Goal: Information Seeking & Learning: Check status

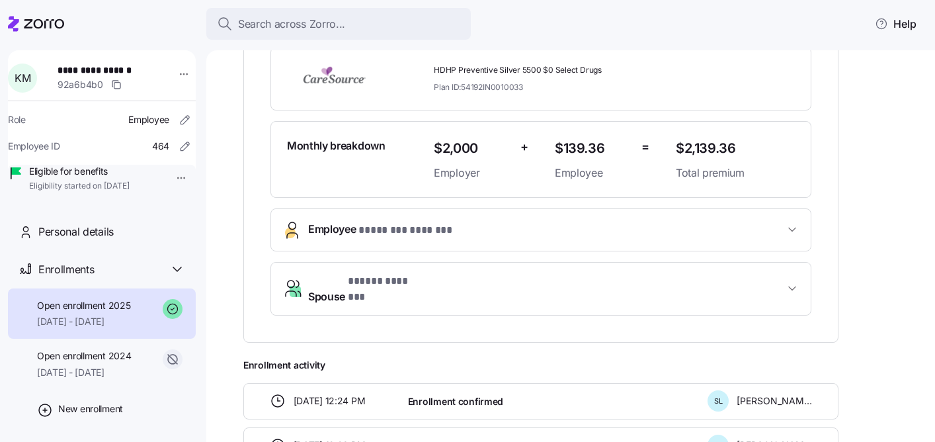
scroll to position [311, 0]
click at [447, 284] on span "Spouse * ***** ******* *" at bounding box center [546, 288] width 476 height 32
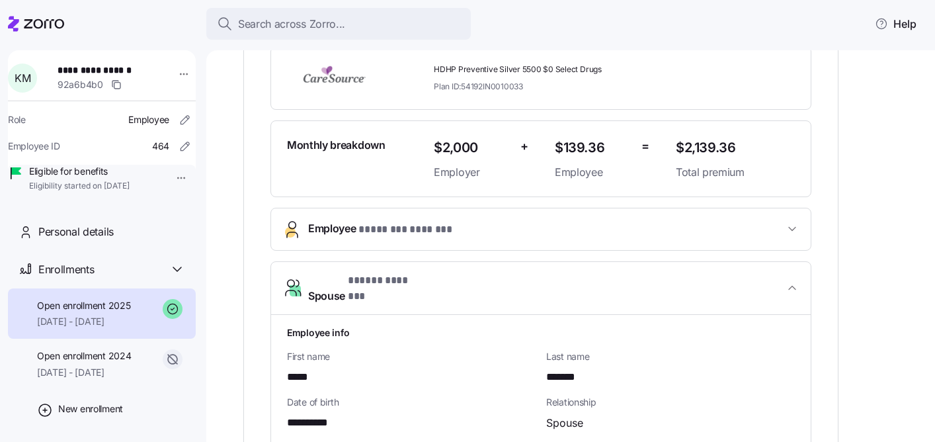
scroll to position [408, 0]
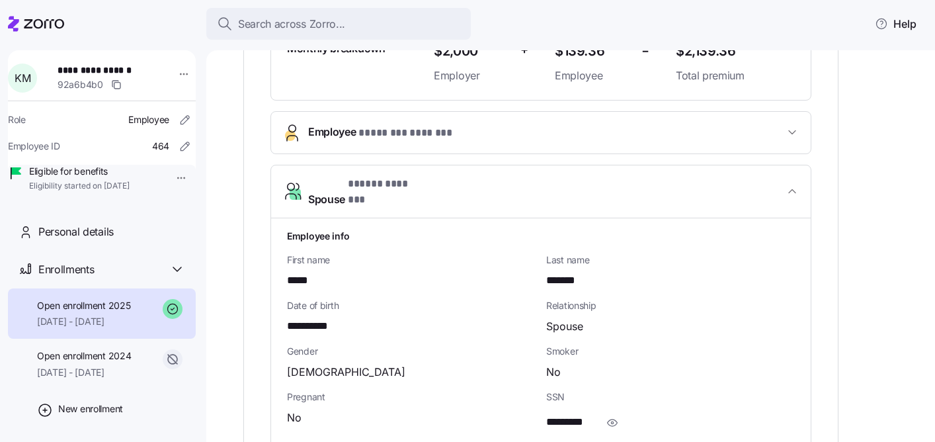
click at [315, 318] on span "**********" at bounding box center [315, 326] width 56 height 17
copy span "*"
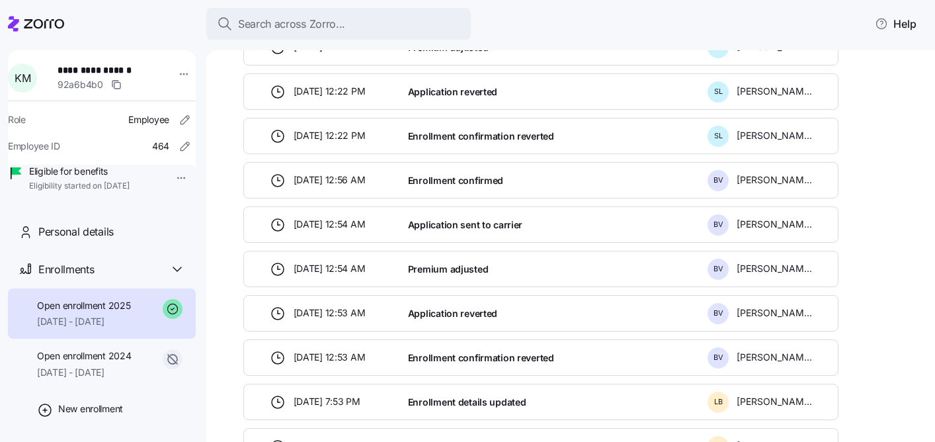
scroll to position [1029, 0]
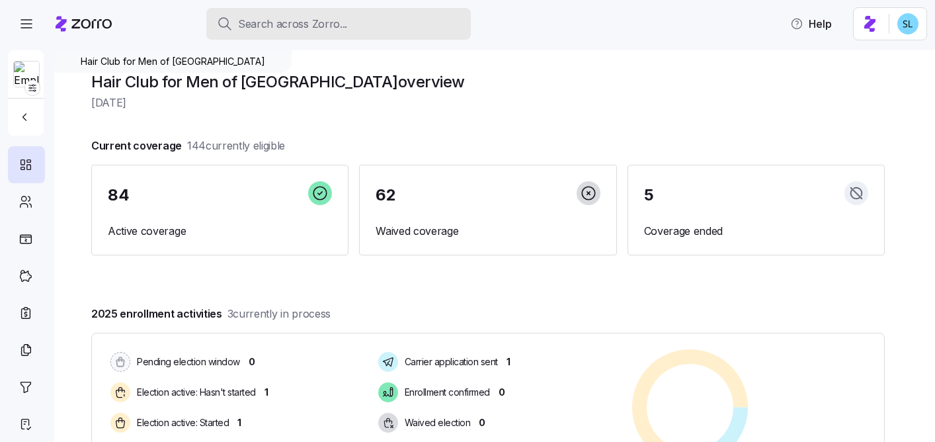
click at [372, 26] on div "Search across Zorro..." at bounding box center [338, 24] width 243 height 17
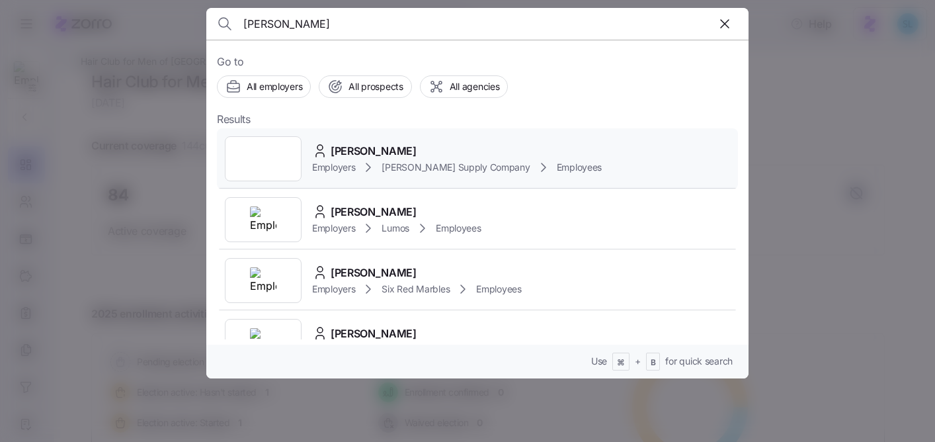
scroll to position [775, 0]
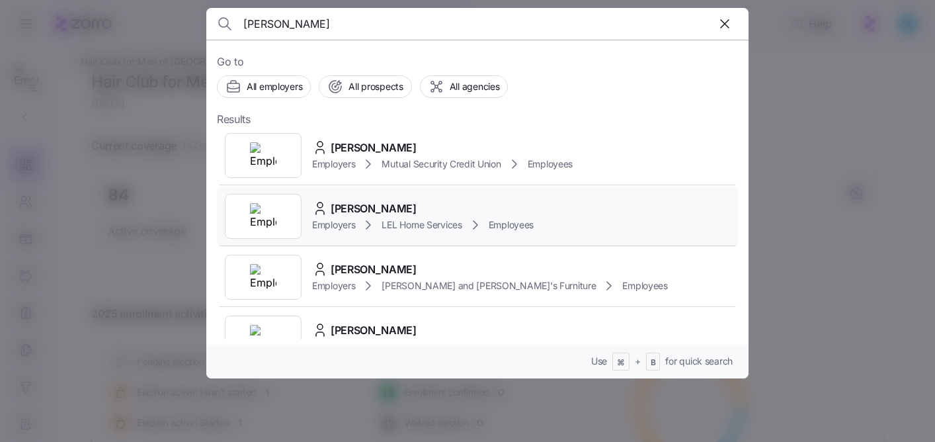
type input "robin"
click at [369, 200] on span "Robin Phillips" at bounding box center [373, 208] width 86 height 17
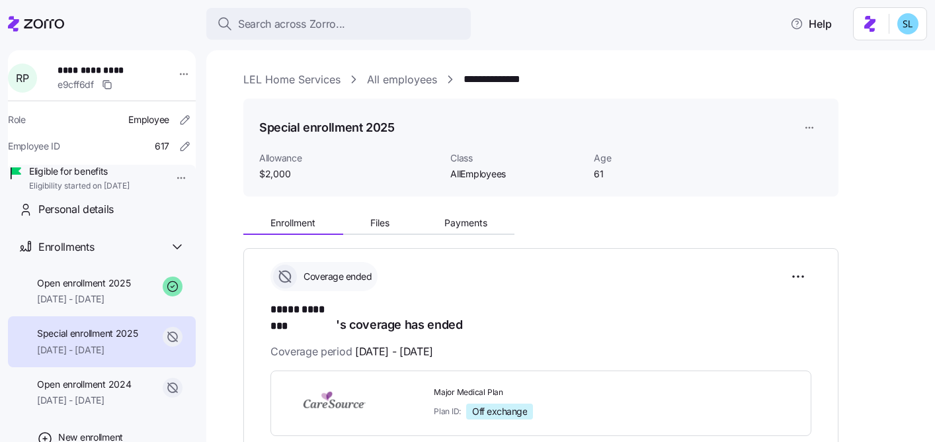
scroll to position [73, 0]
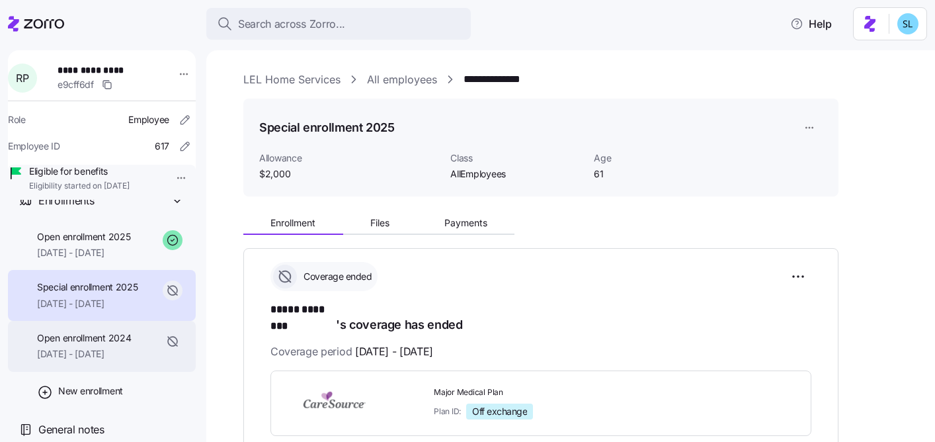
click at [127, 344] on span "Open enrollment 2024" at bounding box center [84, 337] width 94 height 13
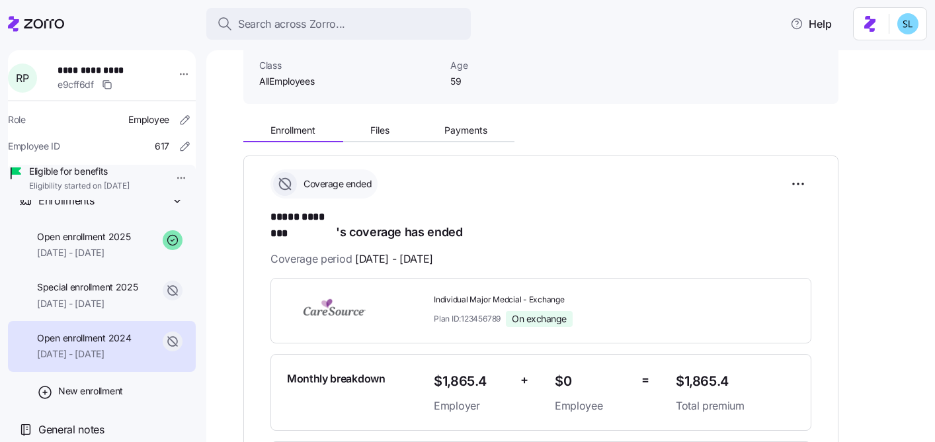
scroll to position [99, 0]
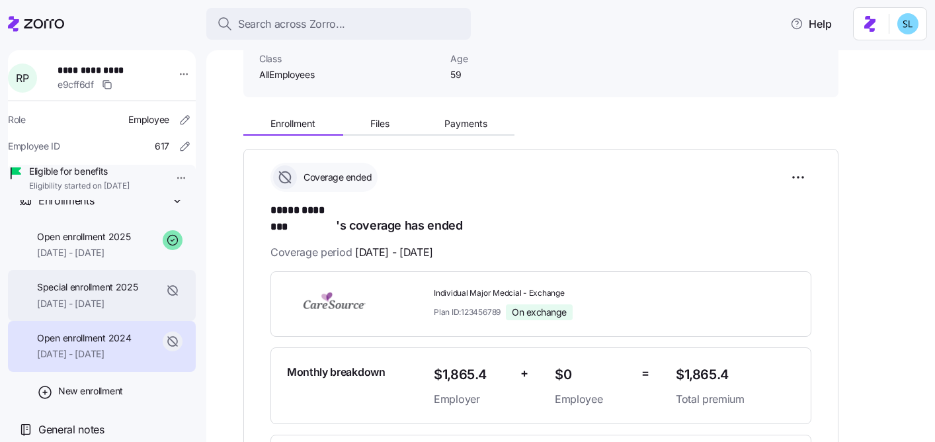
click at [136, 293] on span "Special enrollment 2025" at bounding box center [87, 286] width 101 height 13
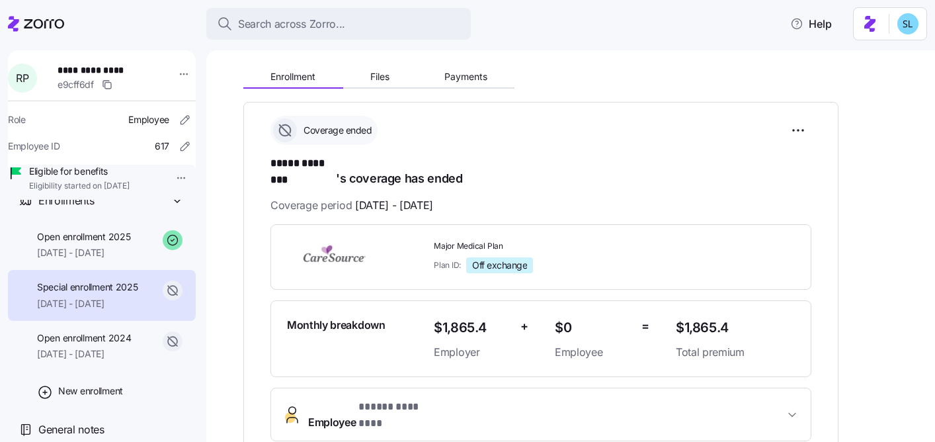
scroll to position [133, 0]
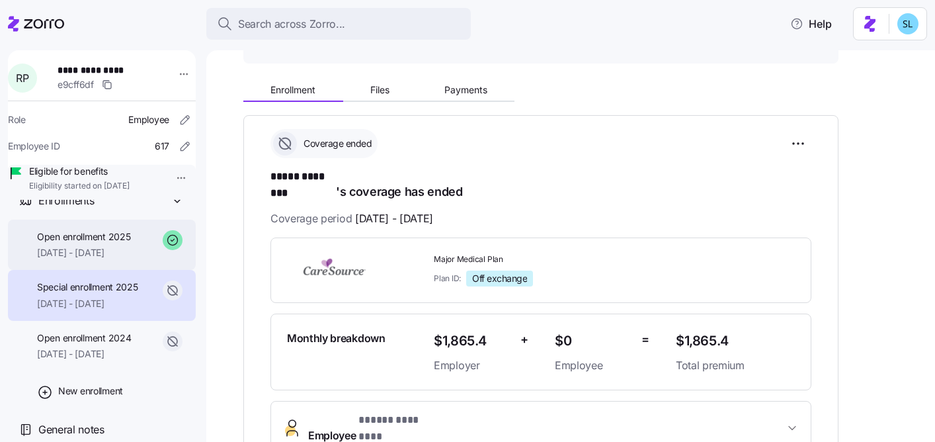
click at [144, 262] on div "Open enrollment 2025 02/01/2025 - 12/31/2025" at bounding box center [102, 244] width 188 height 51
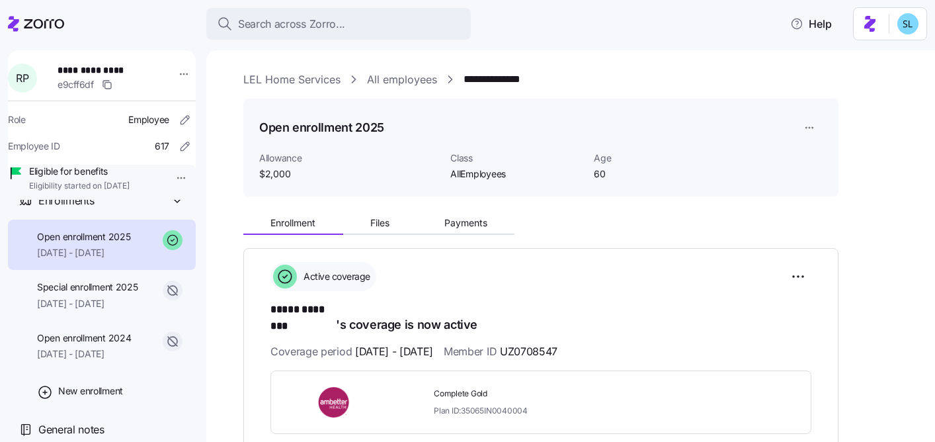
scroll to position [126, 0]
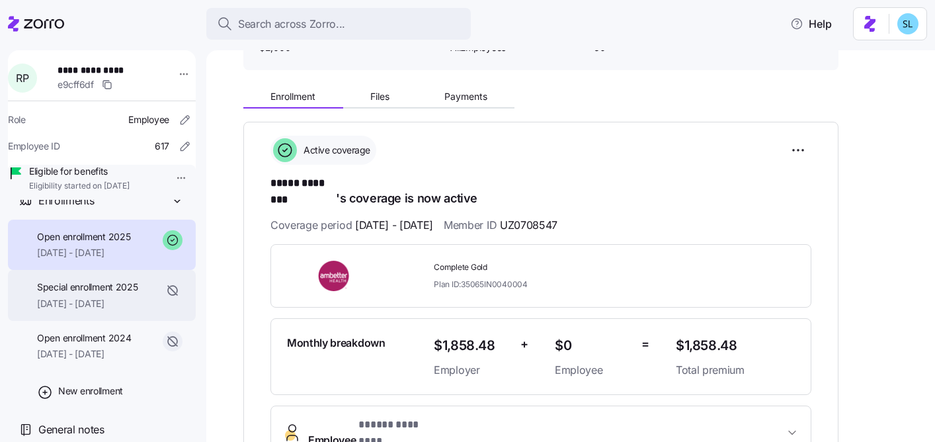
click at [139, 315] on div "Special enrollment 2025 01/01/2025 - 01/31/2025" at bounding box center [102, 295] width 188 height 51
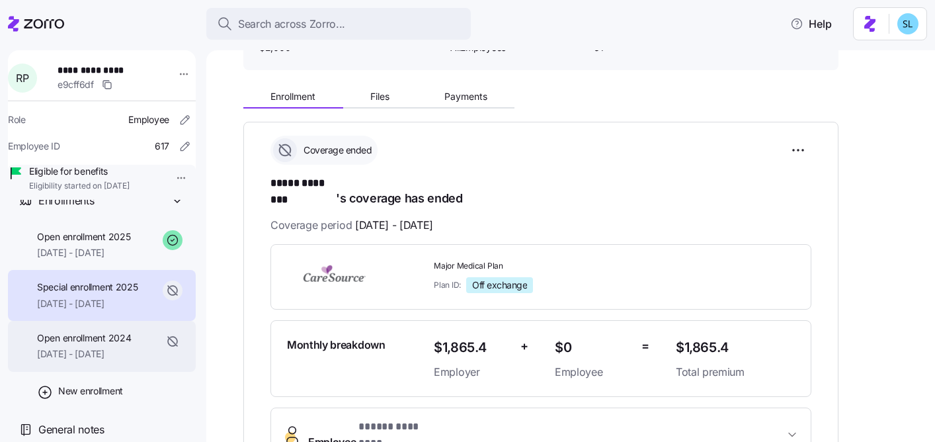
click at [131, 361] on div "Open enrollment 2024 01/01/2024 - 12/31/2024" at bounding box center [84, 346] width 94 height 30
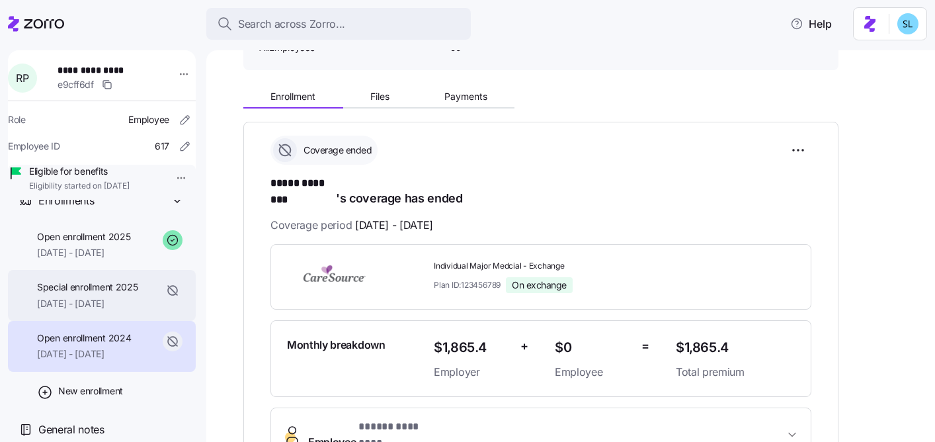
click at [139, 321] on div "Special enrollment 2025 01/01/2025 - 01/31/2025" at bounding box center [102, 295] width 188 height 51
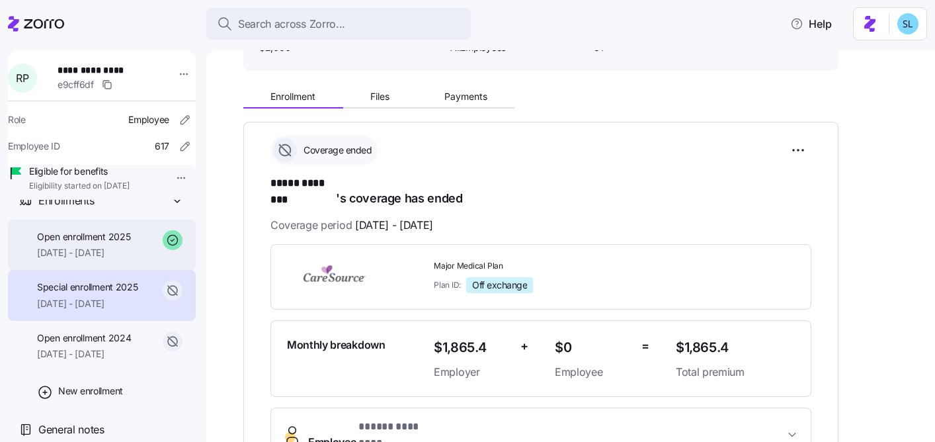
click at [149, 270] on div "Open enrollment 2025 02/01/2025 - 12/31/2025" at bounding box center [102, 244] width 188 height 51
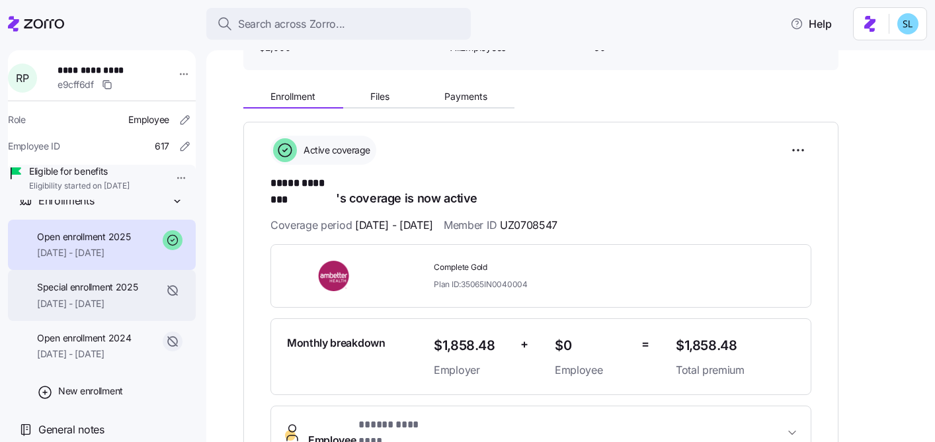
click at [143, 307] on div "Special enrollment 2025 01/01/2025 - 01/31/2025" at bounding box center [102, 295] width 188 height 51
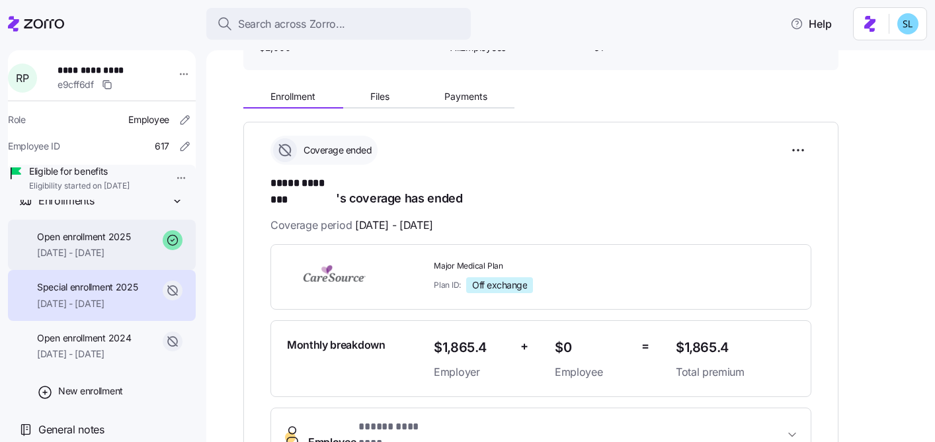
click at [93, 270] on div "Open enrollment 2025 02/01/2025 - 12/31/2025" at bounding box center [102, 244] width 188 height 51
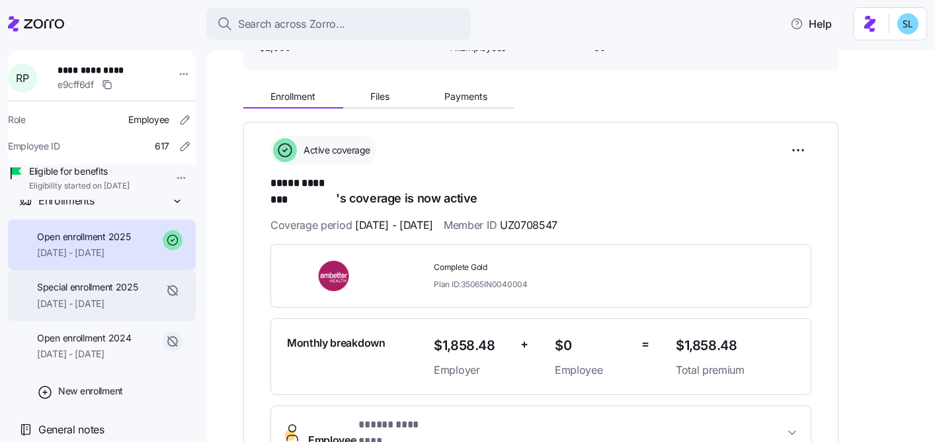
click at [131, 310] on span "01/01/2025 - 01/31/2025" at bounding box center [87, 303] width 101 height 13
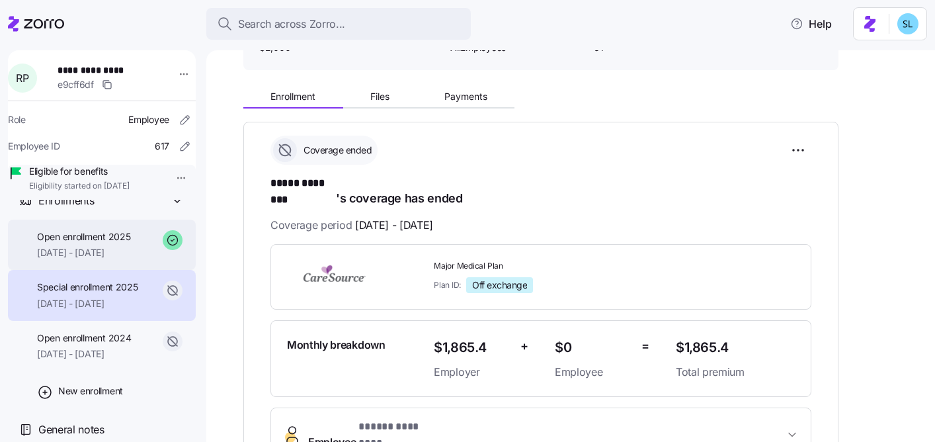
click at [55, 259] on span "02/01/2025 - 12/31/2025" at bounding box center [83, 252] width 93 height 13
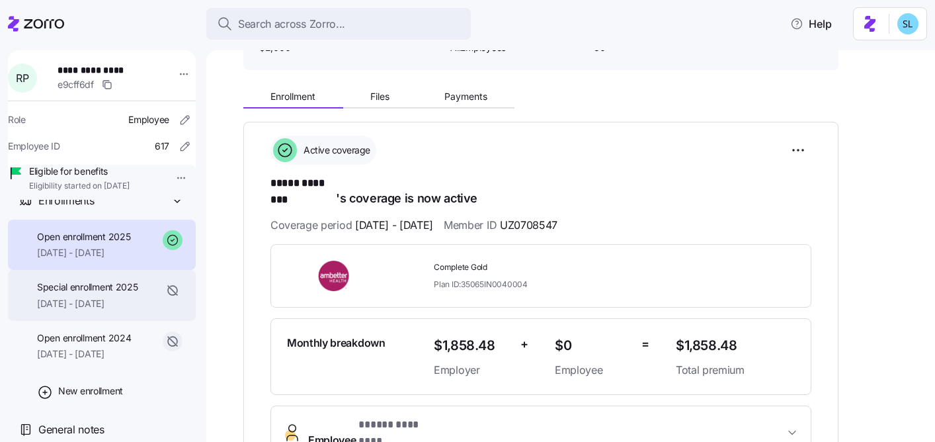
click at [104, 310] on span "01/01/2025 - 01/31/2025" at bounding box center [87, 303] width 101 height 13
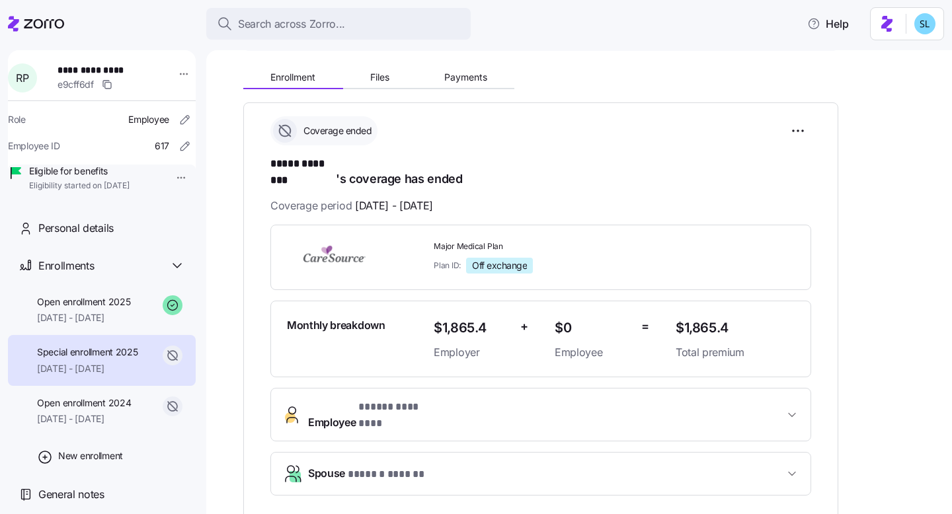
scroll to position [22, 0]
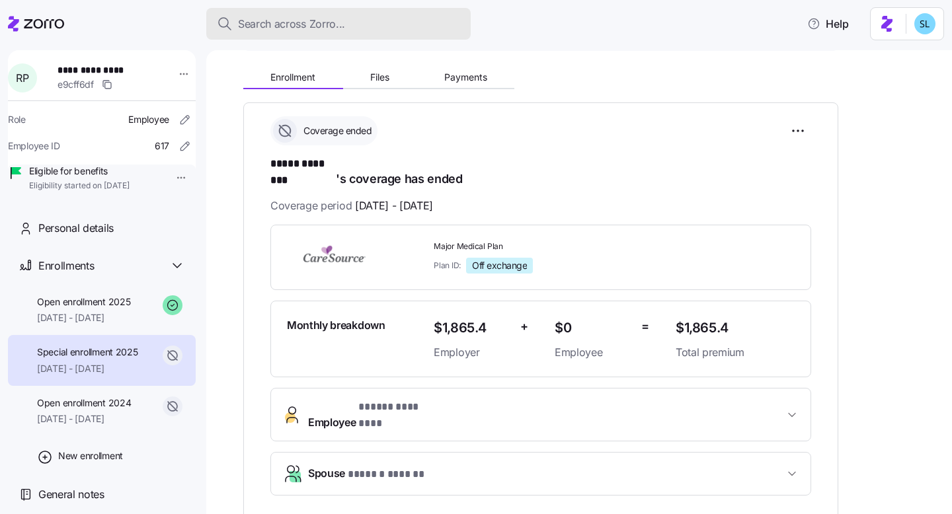
click at [241, 25] on span "Search across Zorro..." at bounding box center [291, 24] width 107 height 17
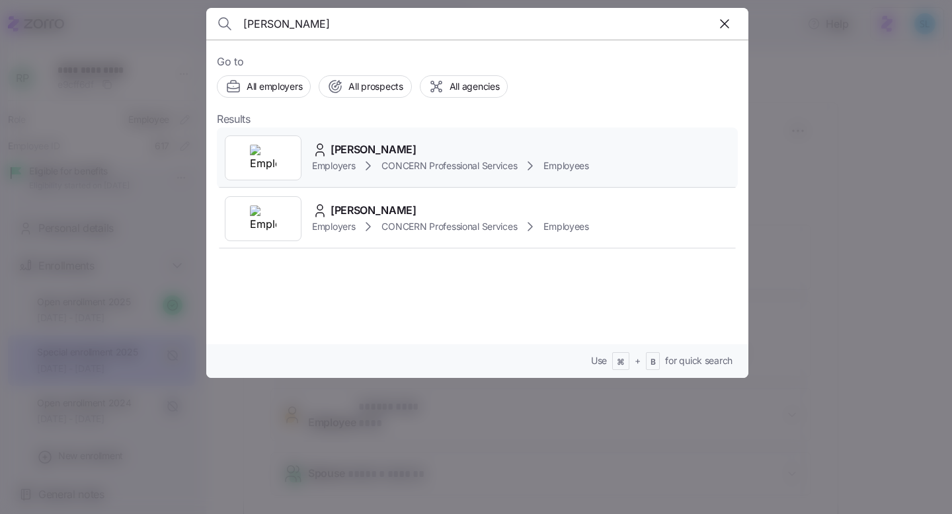
type input "Paulena Kulp"
click at [380, 153] on span "Paulena Kulp" at bounding box center [373, 149] width 86 height 17
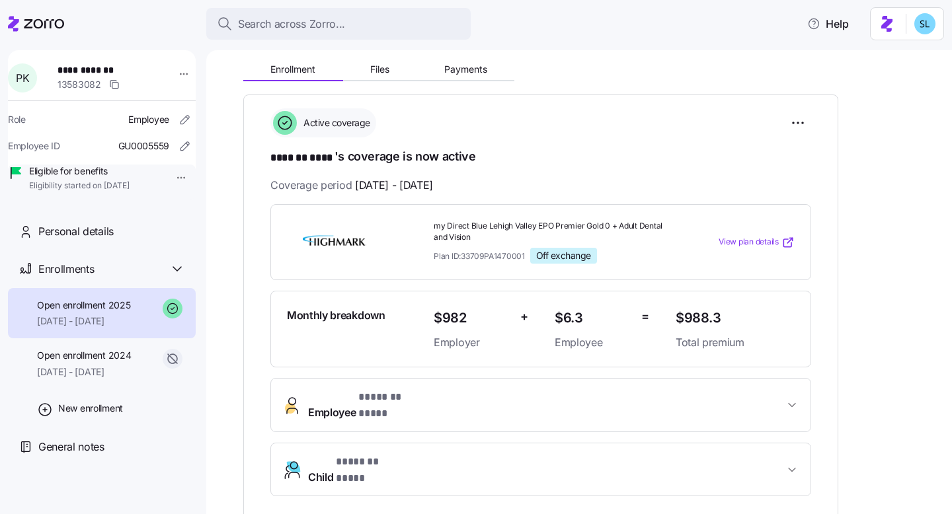
scroll to position [159, 0]
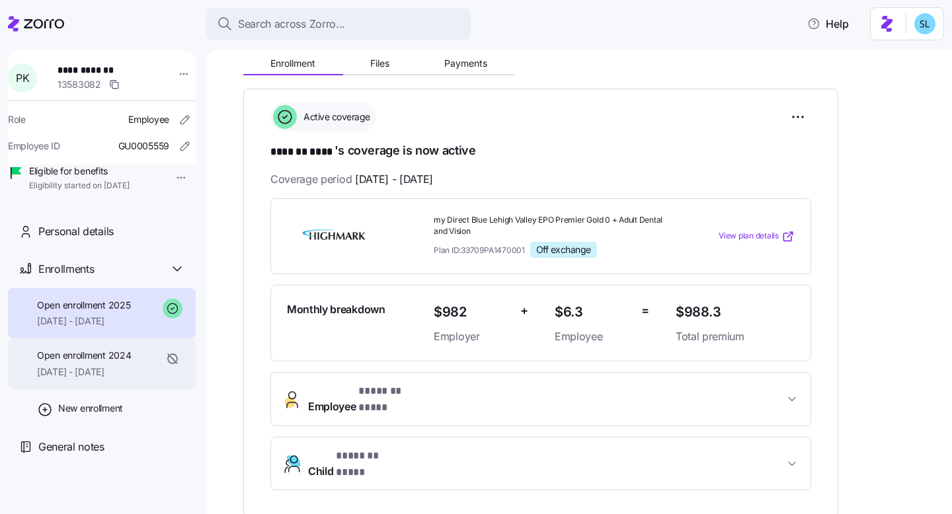
click at [123, 365] on div "Open enrollment 2024 07/01/2024 - 12/31/2024" at bounding box center [102, 363] width 188 height 51
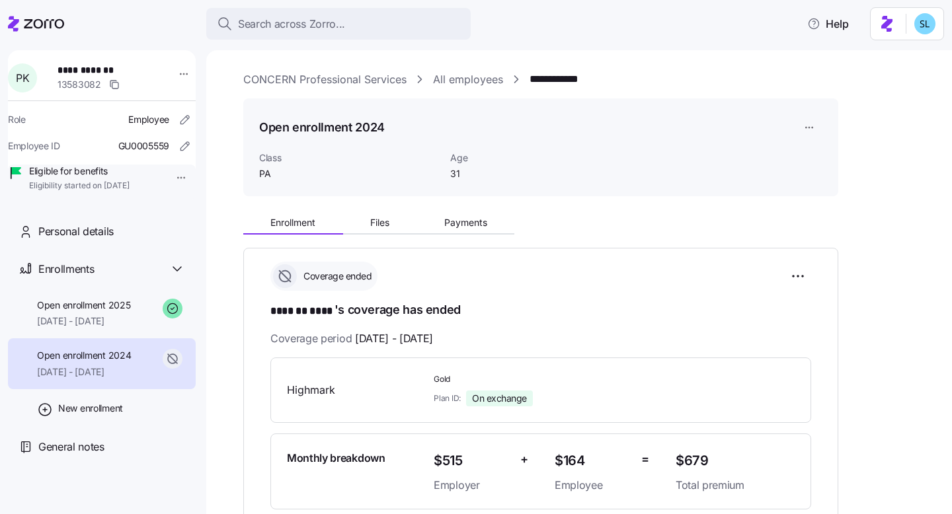
scroll to position [101, 0]
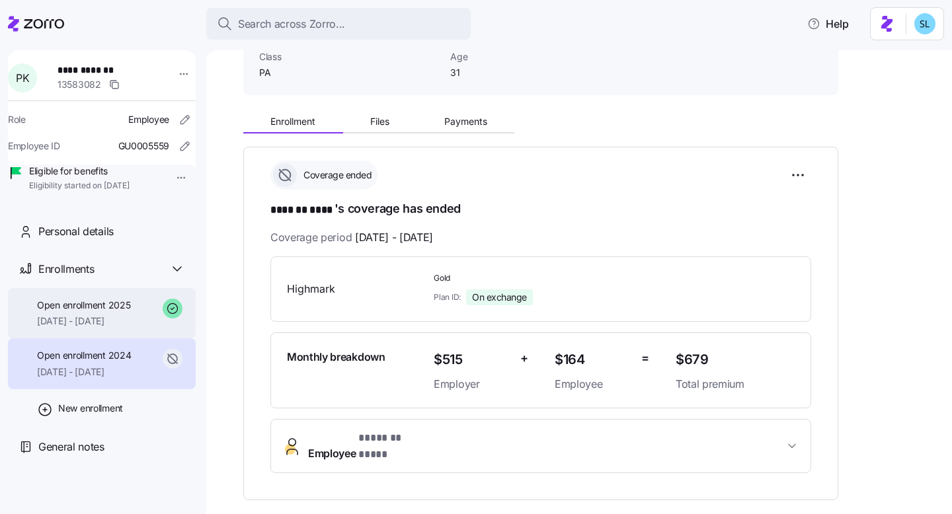
click at [89, 328] on span "[DATE] - [DATE]" at bounding box center [83, 321] width 93 height 13
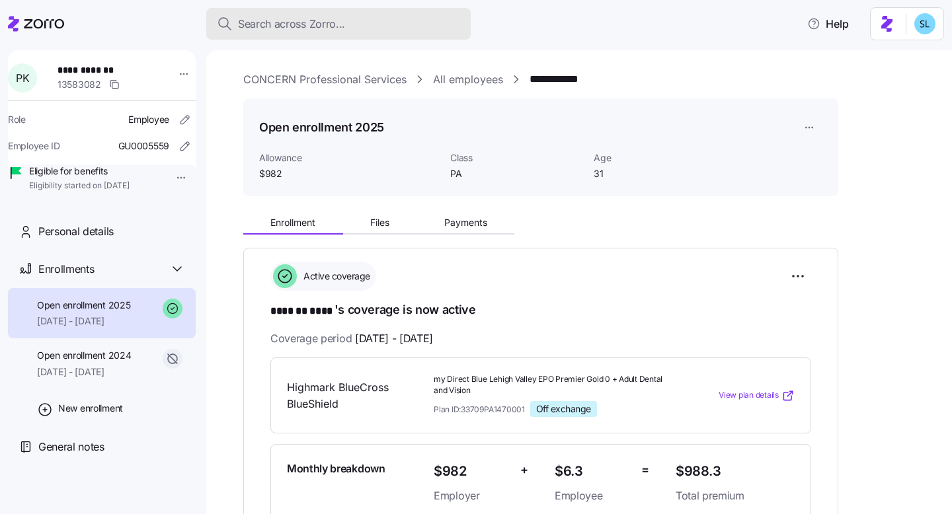
click at [251, 28] on span "Search across Zorro..." at bounding box center [291, 24] width 107 height 17
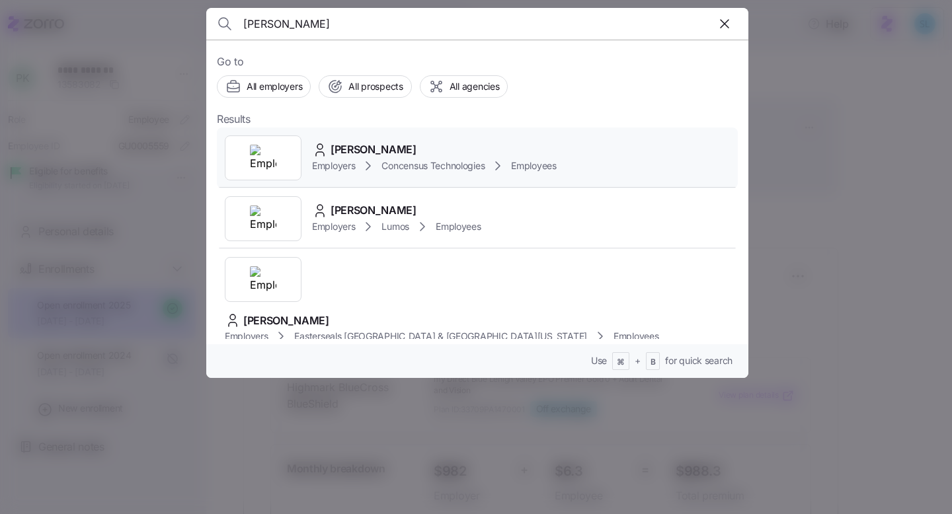
type input "Michael Weaver"
click at [401, 147] on span "Michael Weaver" at bounding box center [373, 149] width 86 height 17
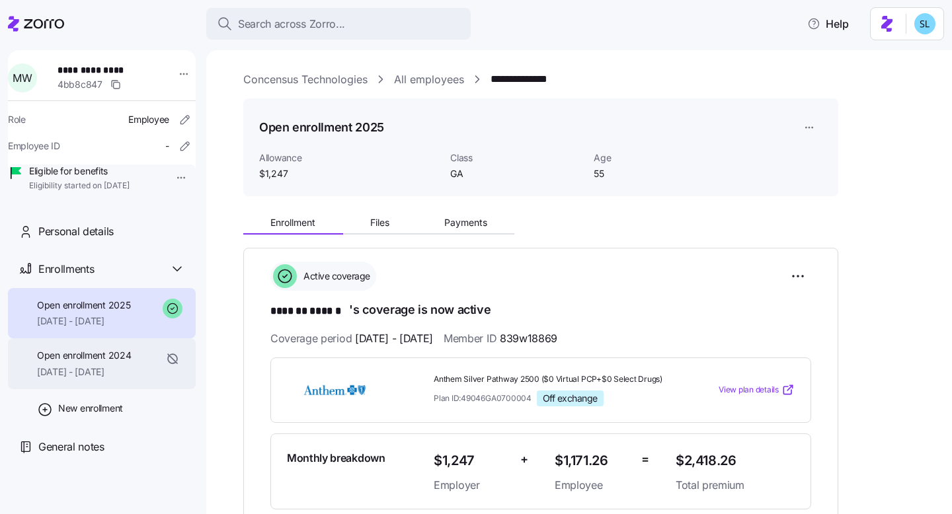
click at [88, 379] on span "[DATE] - [DATE]" at bounding box center [84, 372] width 94 height 13
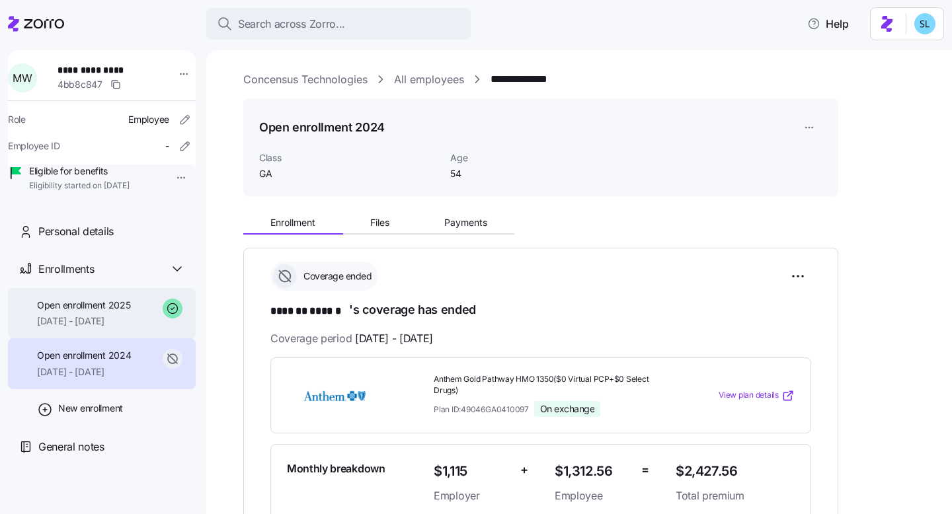
click at [89, 328] on span "[DATE] - [DATE]" at bounding box center [83, 321] width 93 height 13
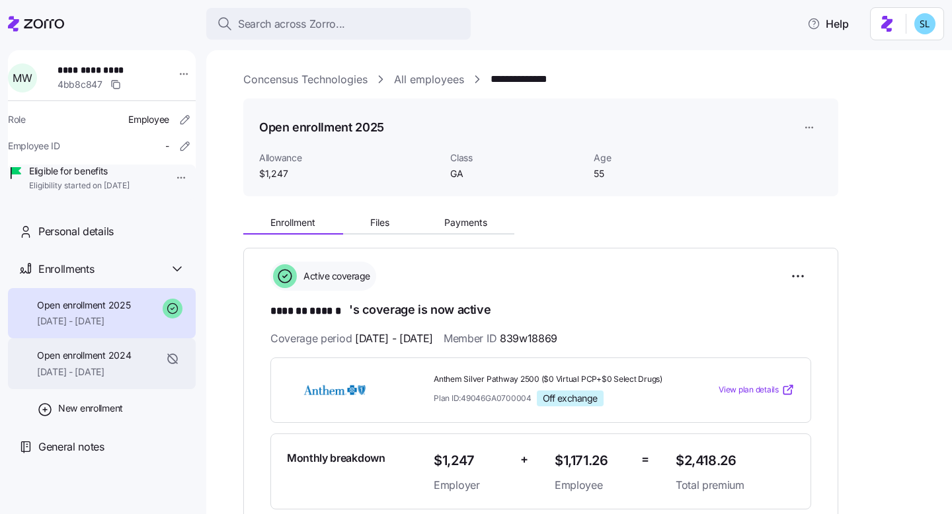
click at [119, 379] on div "Open enrollment 2024 01/01/2024 - 12/31/2024" at bounding box center [84, 364] width 94 height 30
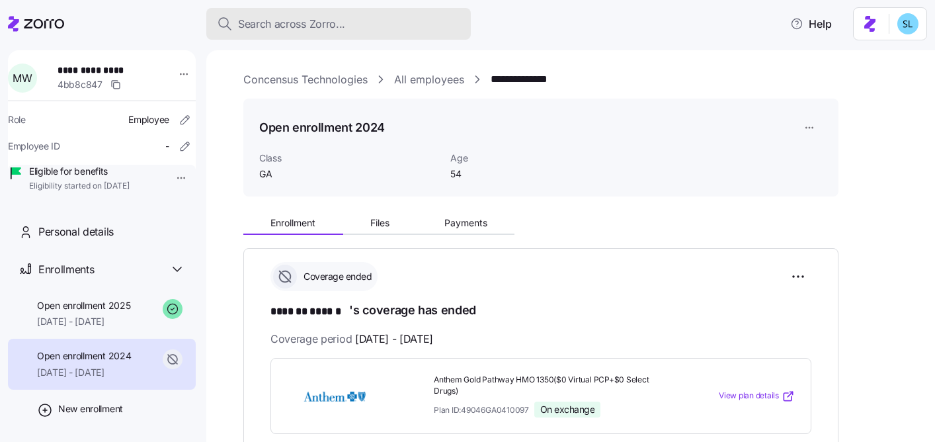
click at [367, 30] on div "Search across Zorro..." at bounding box center [338, 24] width 243 height 17
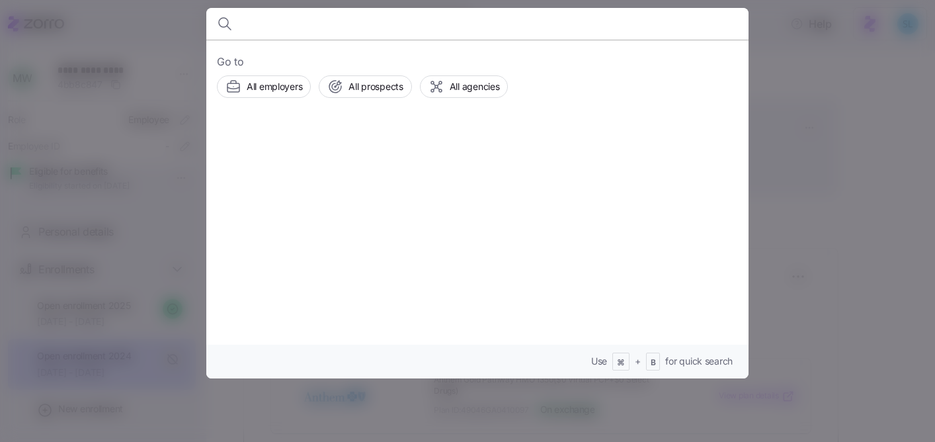
type input "j"
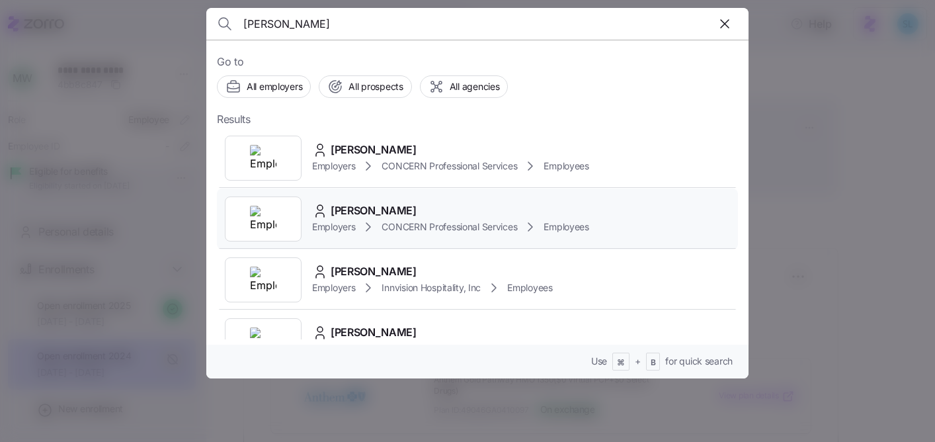
type input "kulp"
click at [414, 206] on div "Paulena Kulp" at bounding box center [450, 210] width 277 height 17
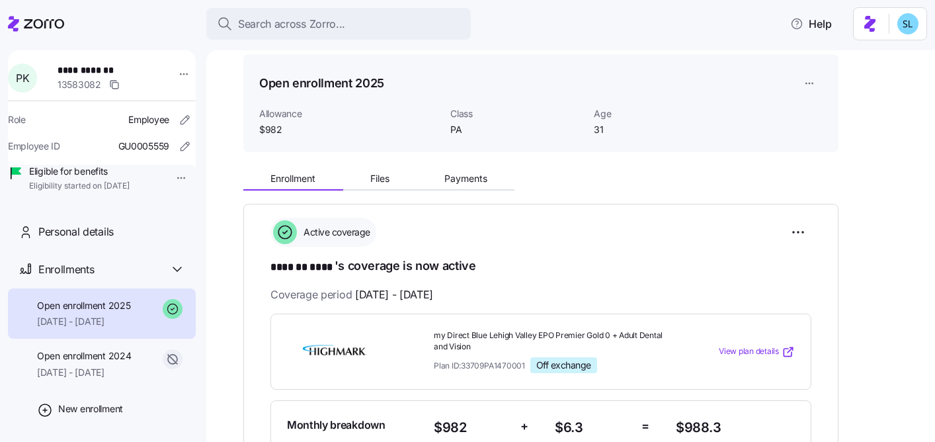
scroll to position [219, 0]
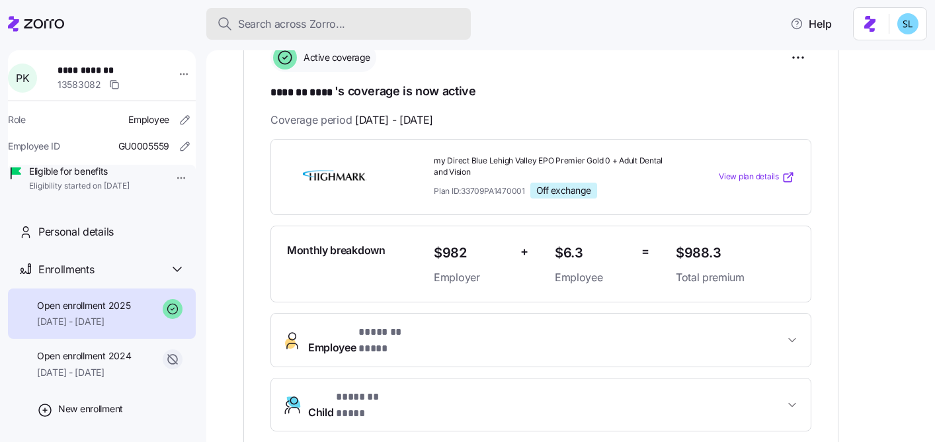
click at [417, 25] on div "Search across Zorro..." at bounding box center [338, 24] width 243 height 17
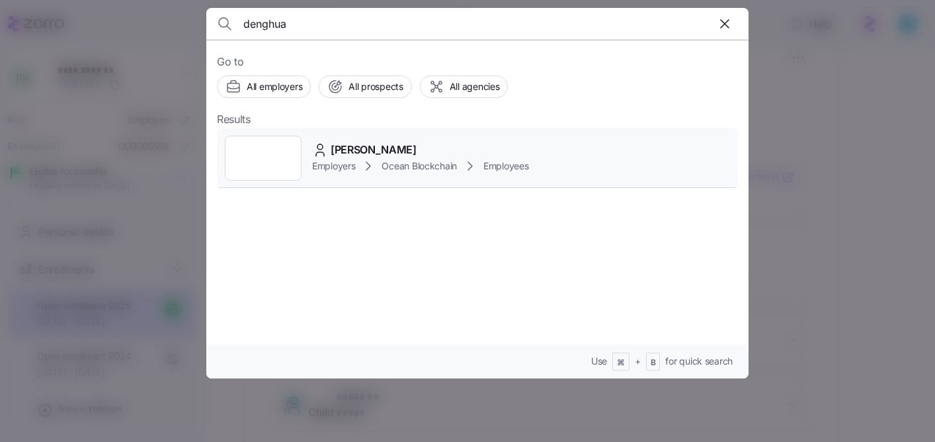
type input "denghua"
click at [425, 130] on div "denghua han Employers Ocean Blockchain Employees" at bounding box center [477, 158] width 521 height 61
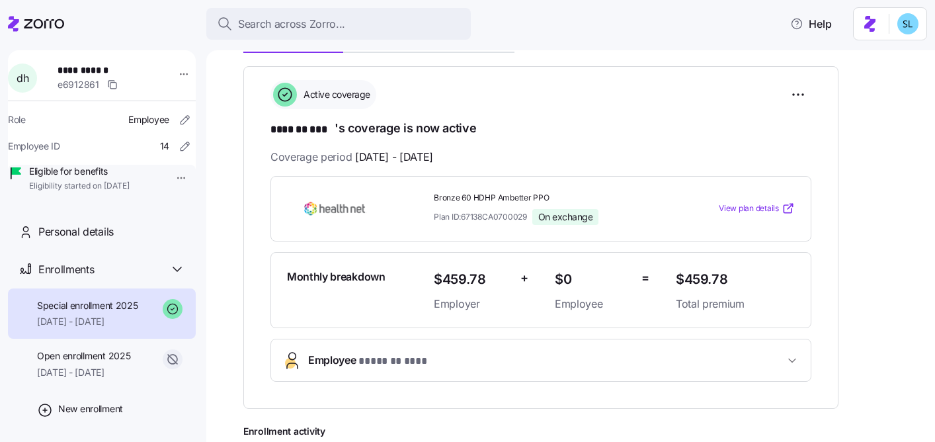
scroll to position [81, 0]
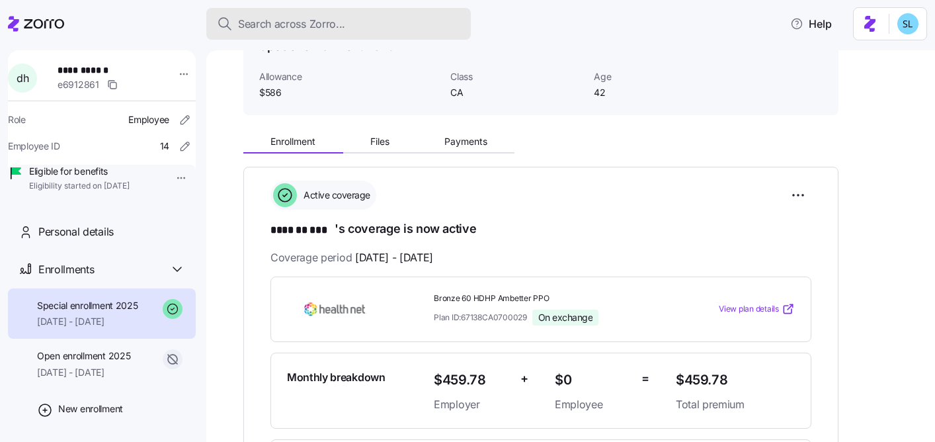
click at [433, 22] on div "Search across Zorro..." at bounding box center [338, 24] width 243 height 17
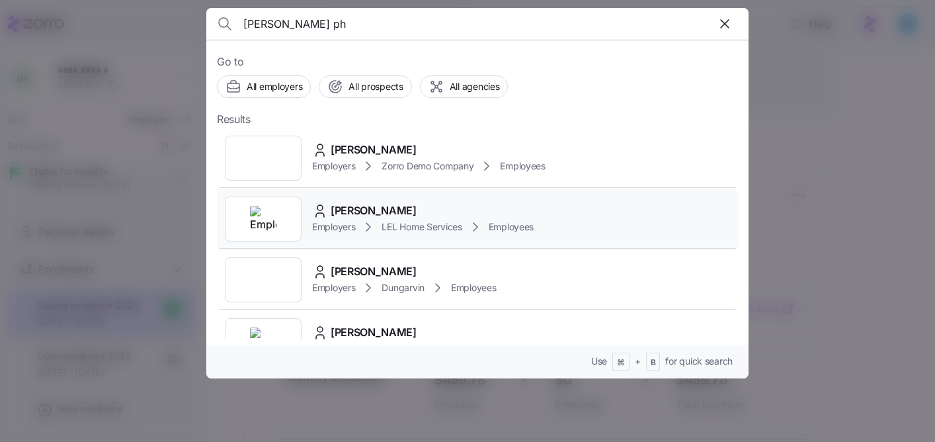
type input "robin ph"
click at [423, 206] on div "Robin Phillips" at bounding box center [422, 210] width 221 height 17
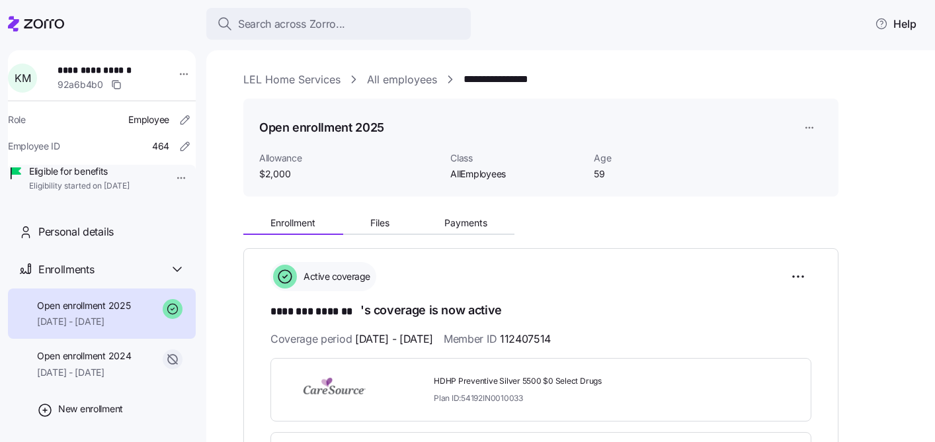
scroll to position [436, 0]
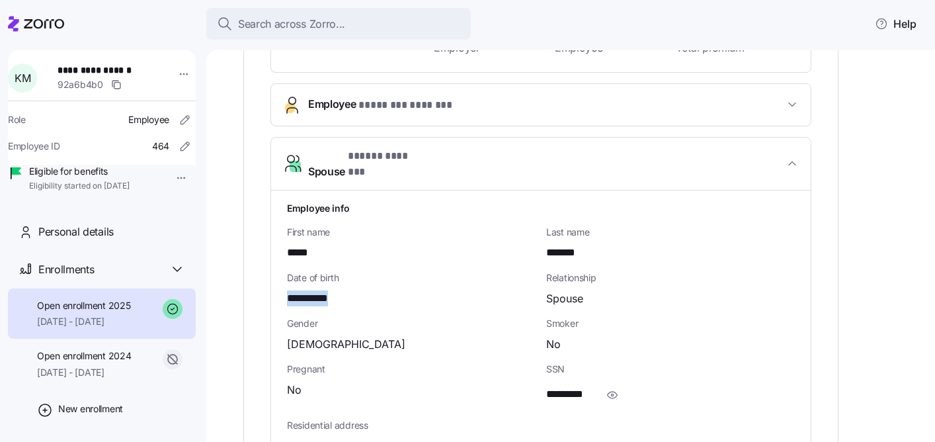
click at [347, 297] on div "**********" at bounding box center [411, 289] width 259 height 46
click at [335, 290] on span "**********" at bounding box center [315, 298] width 56 height 17
copy span "****"
